Goal: Browse casually

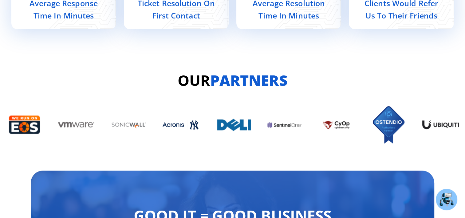
scroll to position [2543, 0]
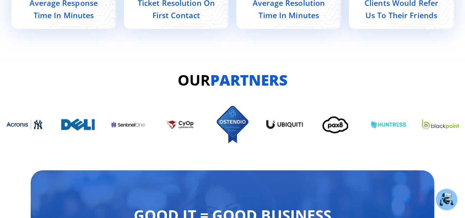
click at [354, 129] on img "2 / 13" at bounding box center [336, 124] width 37 height 21
click at [347, 116] on img "2 / 13" at bounding box center [336, 124] width 37 height 21
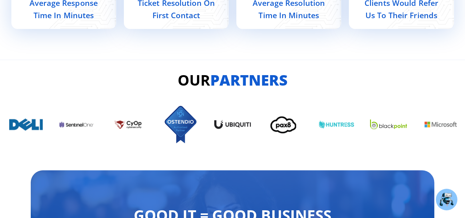
click at [355, 122] on img "3 / 13" at bounding box center [336, 125] width 37 height 10
click at [406, 120] on img "4 / 13" at bounding box center [388, 124] width 37 height 10
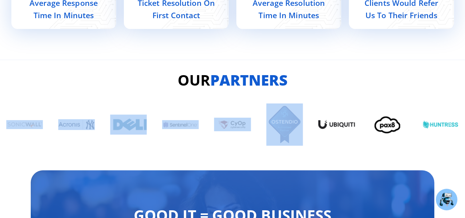
drag, startPoint x: 125, startPoint y: 111, endPoint x: 252, endPoint y: 126, distance: 127.3
click at [252, 126] on div "Image Carousel" at bounding box center [232, 124] width 453 height 42
click at [266, 129] on img "13 / 13" at bounding box center [284, 124] width 37 height 42
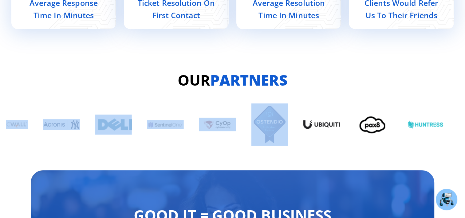
click at [254, 137] on img "13 / 13" at bounding box center [269, 124] width 37 height 42
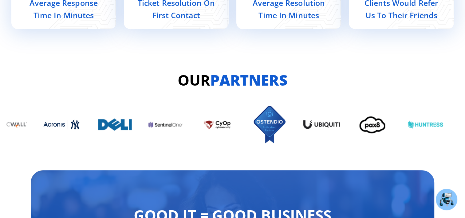
click at [250, 136] on div "Image Carousel" at bounding box center [232, 124] width 453 height 42
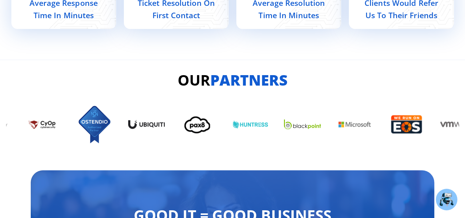
click at [91, 133] on img "13 / 13" at bounding box center [94, 124] width 37 height 42
